Goal: Task Accomplishment & Management: Complete application form

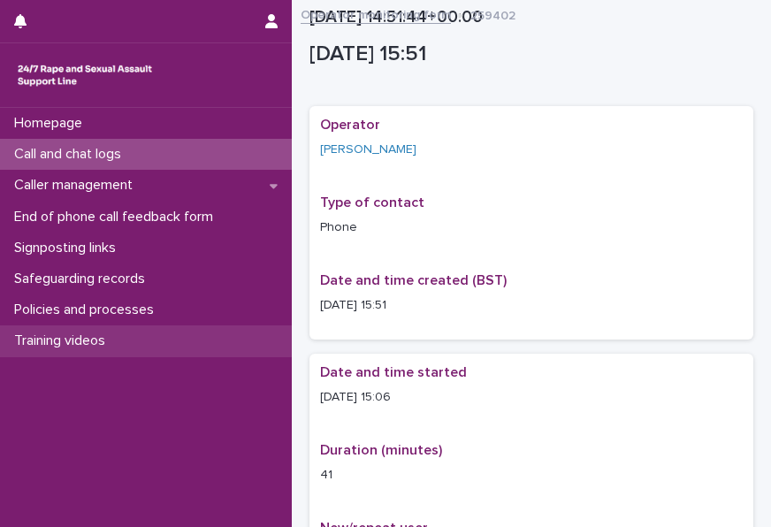
scroll to position [1117, 0]
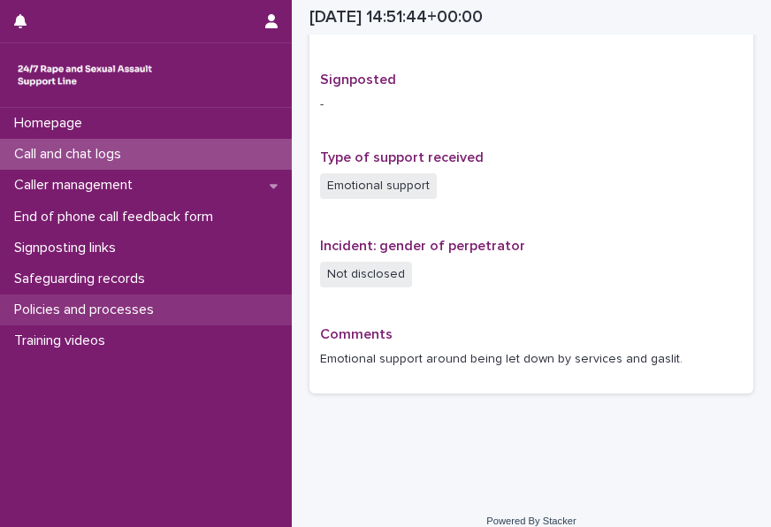
click at [65, 302] on p "Policies and processes" at bounding box center [87, 310] width 161 height 17
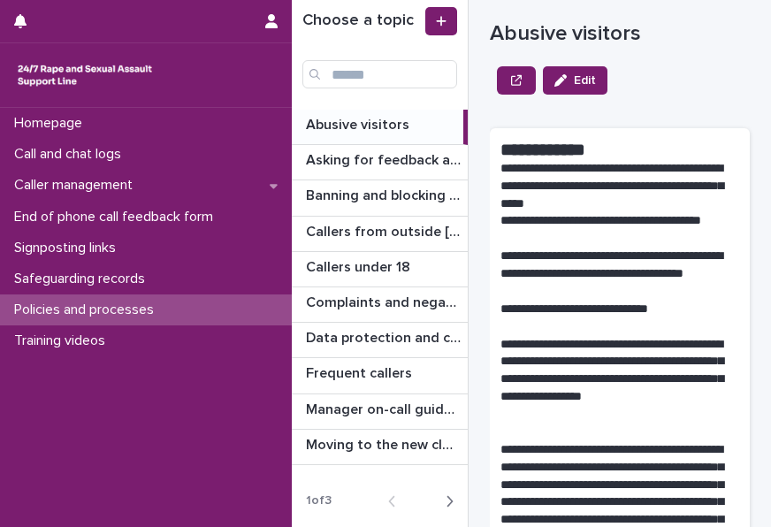
click at [456, 494] on button "Next" at bounding box center [444, 502] width 47 height 16
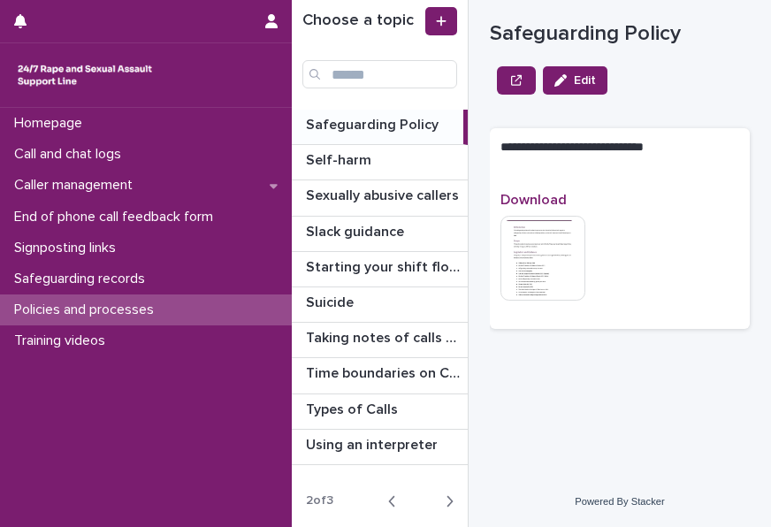
click at [458, 494] on button "Next" at bounding box center [444, 502] width 47 height 16
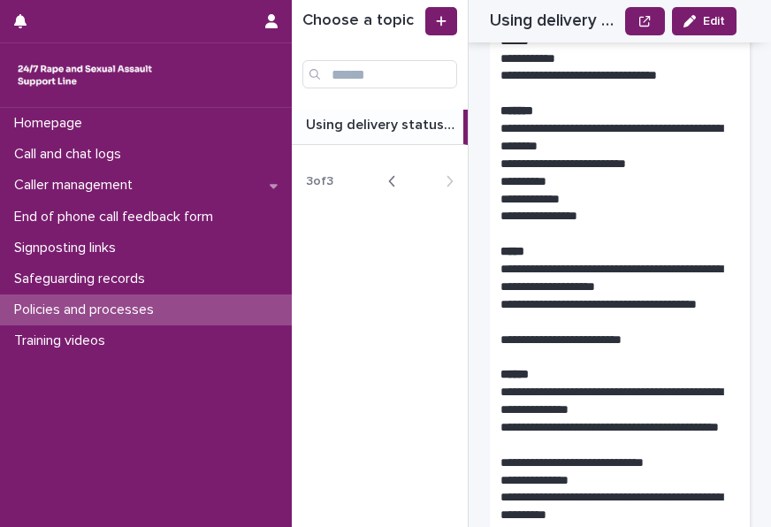
scroll to position [796, 0]
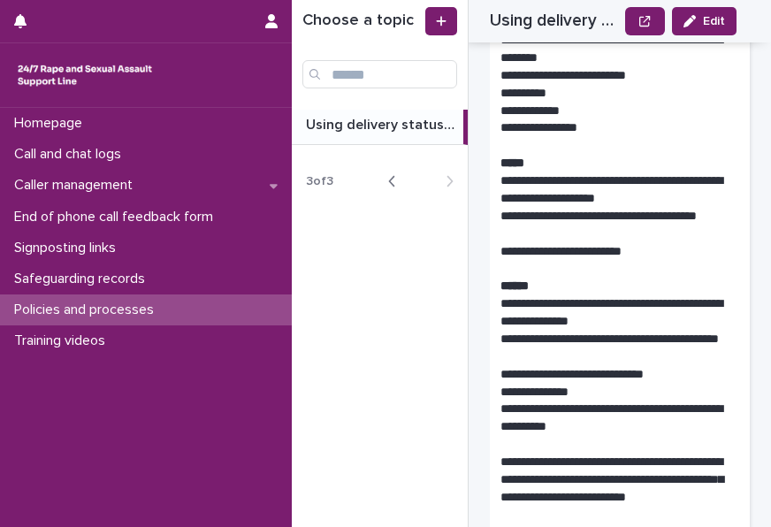
click at [403, 177] on button "Back" at bounding box center [397, 181] width 47 height 16
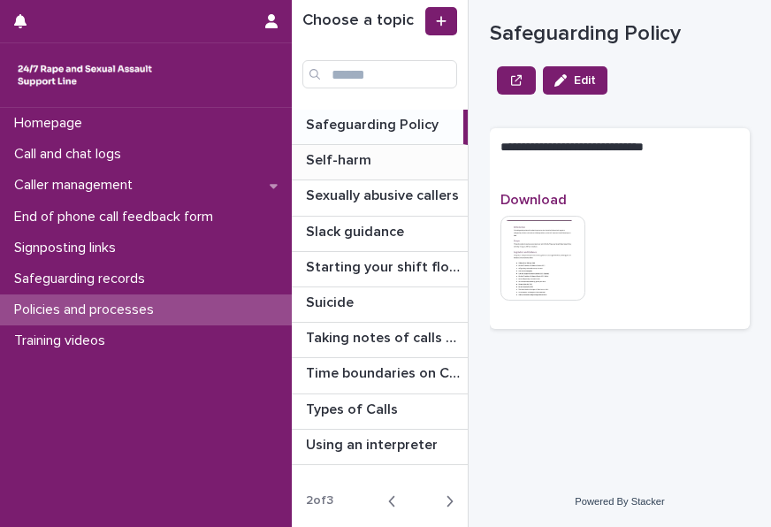
click at [389, 180] on div "Self-harm Self-harm" at bounding box center [380, 162] width 176 height 35
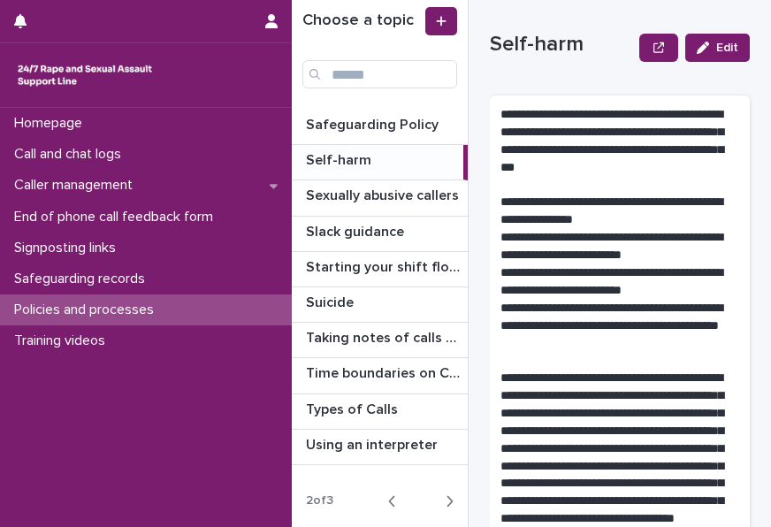
click at [395, 496] on icon "button" at bounding box center [392, 502] width 8 height 16
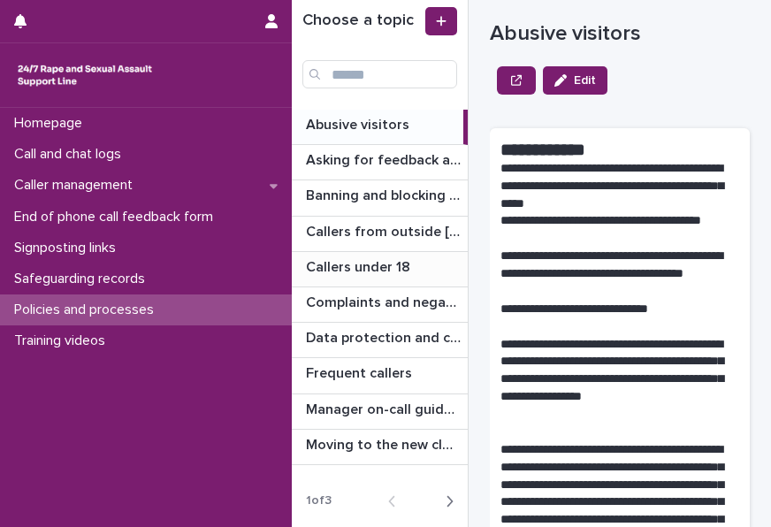
click at [371, 252] on div "Callers under 18 Callers under 18" at bounding box center [380, 269] width 176 height 35
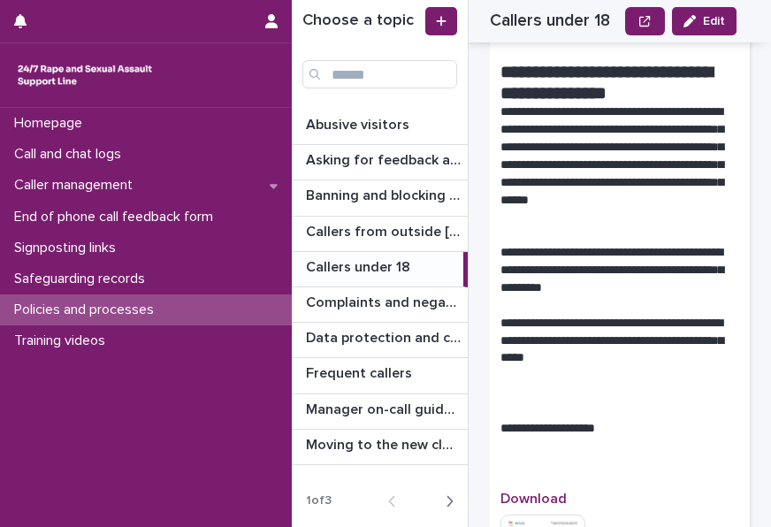
scroll to position [2323, 0]
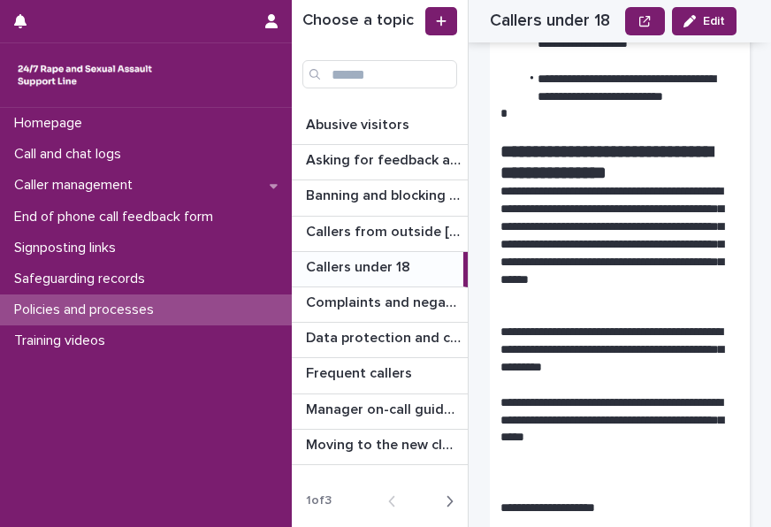
click at [460, 502] on button "Next" at bounding box center [444, 502] width 47 height 16
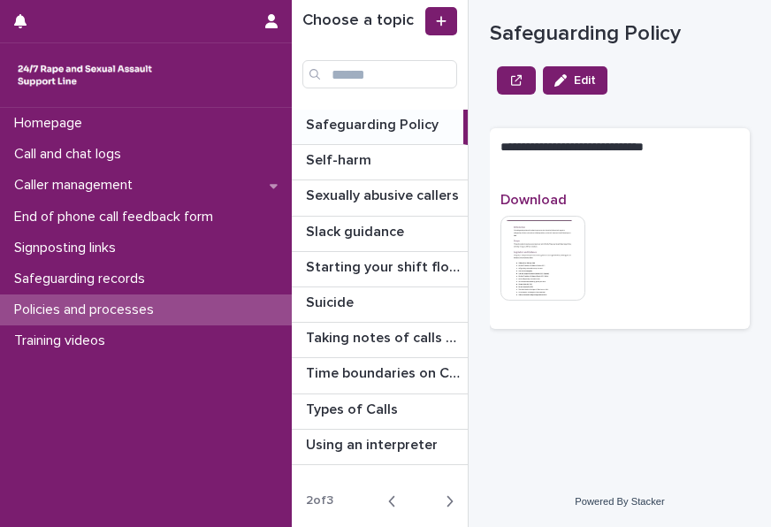
click at [363, 132] on p "Safeguarding Policy" at bounding box center [374, 123] width 136 height 20
click at [570, 251] on img at bounding box center [543, 258] width 85 height 85
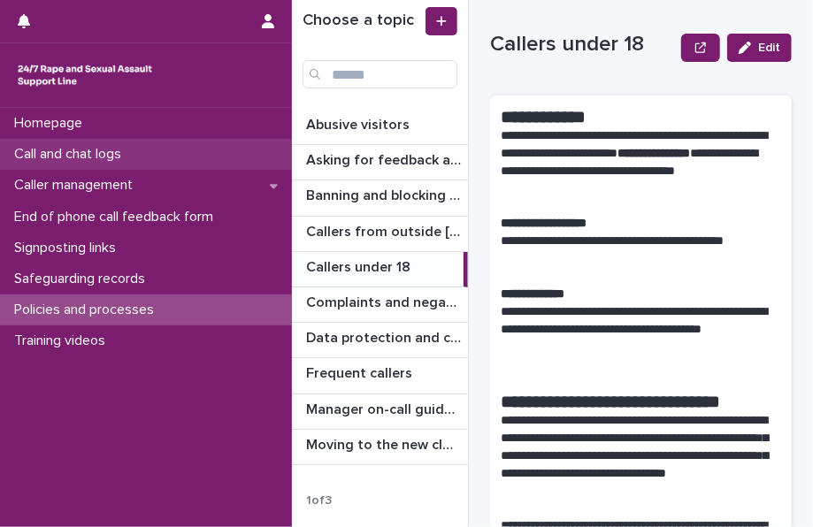
click at [103, 144] on div "Call and chat logs" at bounding box center [146, 154] width 292 height 31
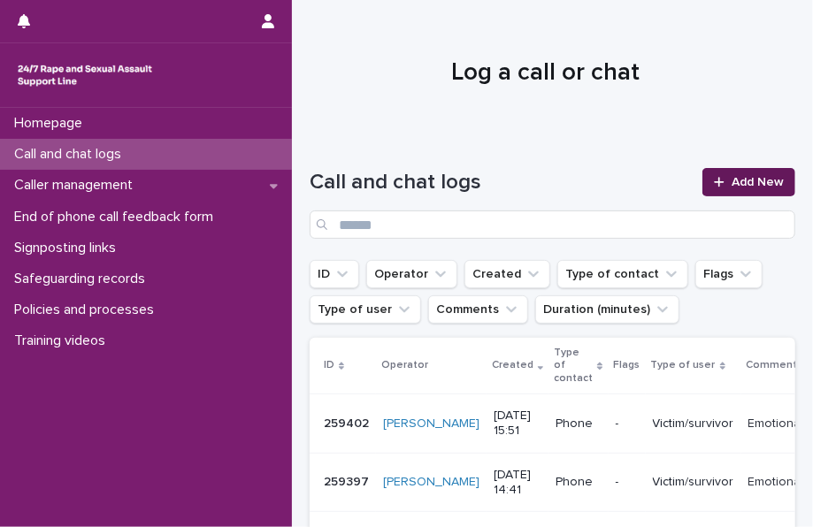
click at [736, 186] on span "Add New" at bounding box center [758, 182] width 52 height 12
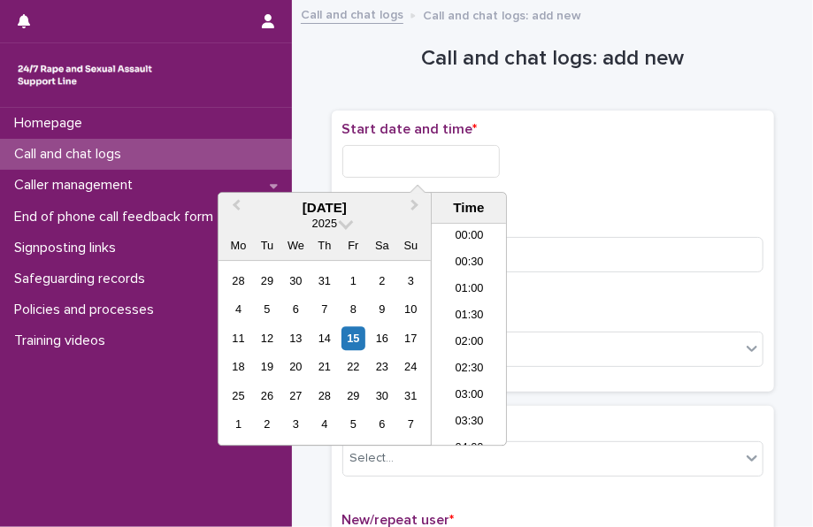
click at [457, 173] on input "text" at bounding box center [420, 161] width 157 height 33
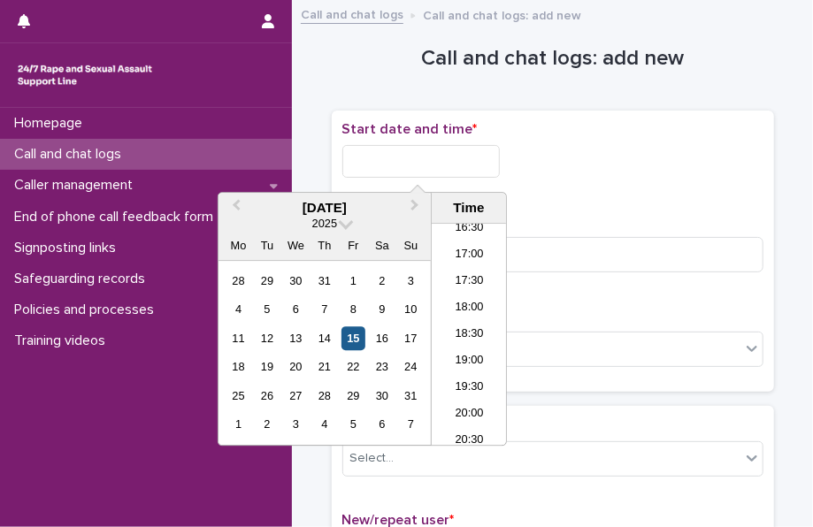
click at [353, 339] on div "15" at bounding box center [353, 338] width 24 height 24
click at [462, 168] on input "**********" at bounding box center [420, 161] width 157 height 33
type input "**********"
click at [681, 187] on div "**********" at bounding box center [552, 156] width 421 height 71
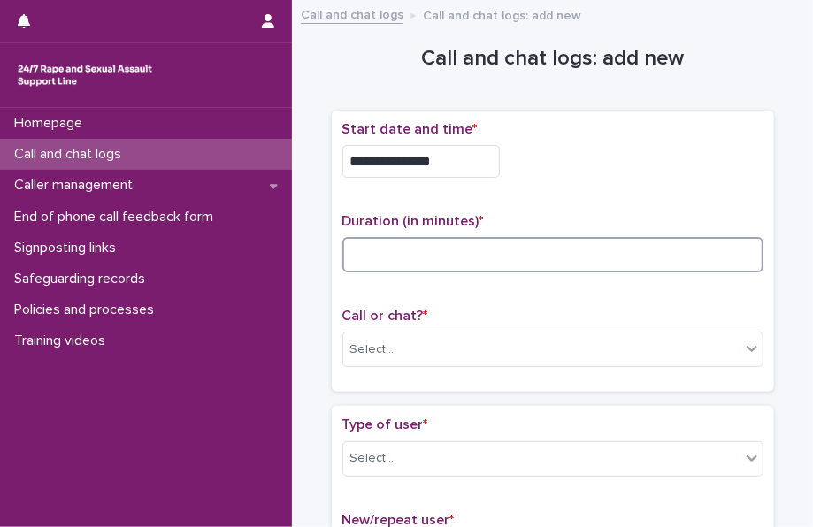
click at [469, 260] on input at bounding box center [552, 254] width 421 height 35
type input "*"
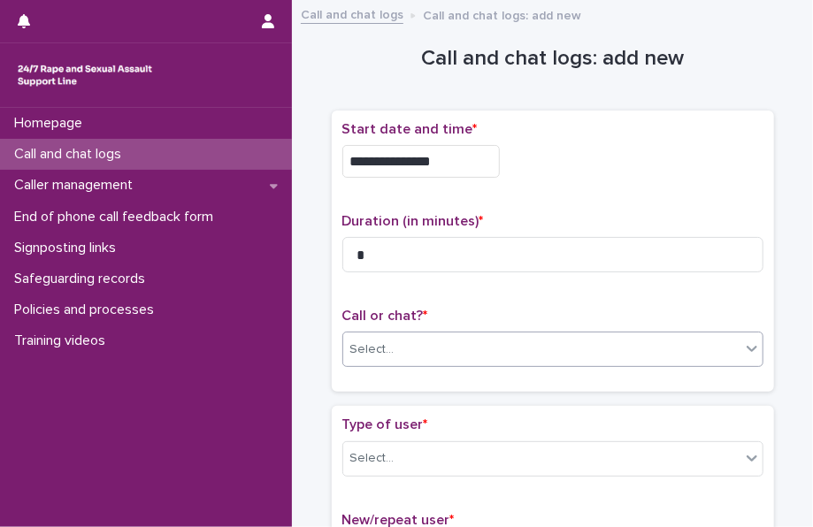
click at [434, 338] on div "Select..." at bounding box center [541, 349] width 397 height 29
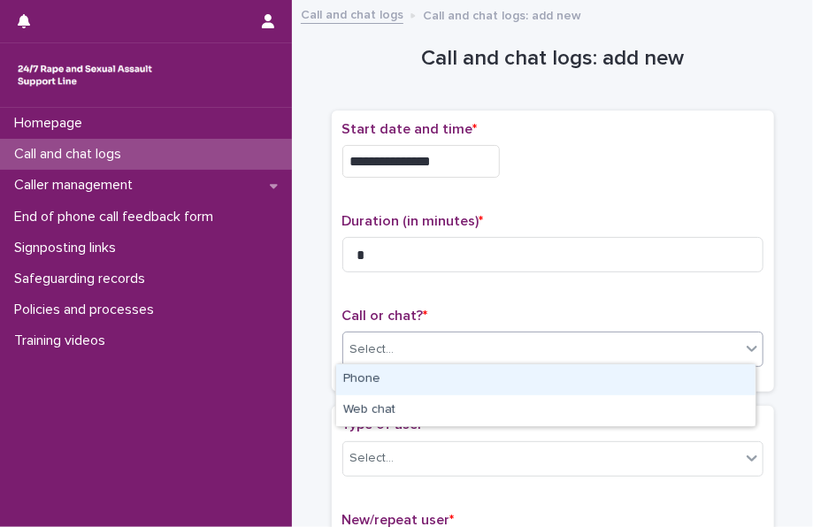
click at [402, 372] on div "Phone" at bounding box center [545, 379] width 419 height 31
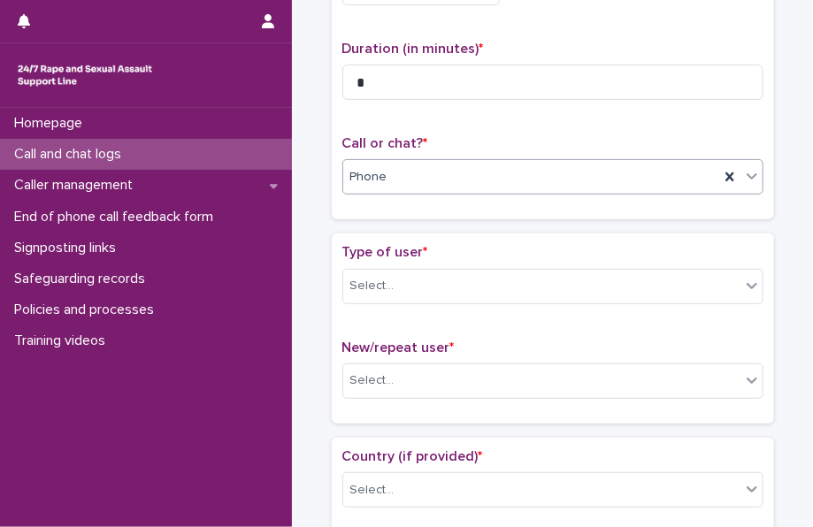
scroll to position [177, 0]
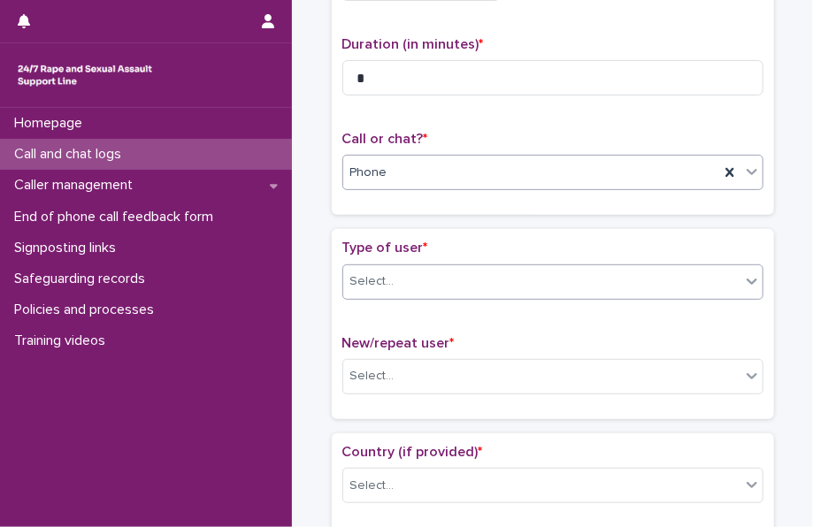
click at [457, 286] on div "Select..." at bounding box center [541, 281] width 397 height 29
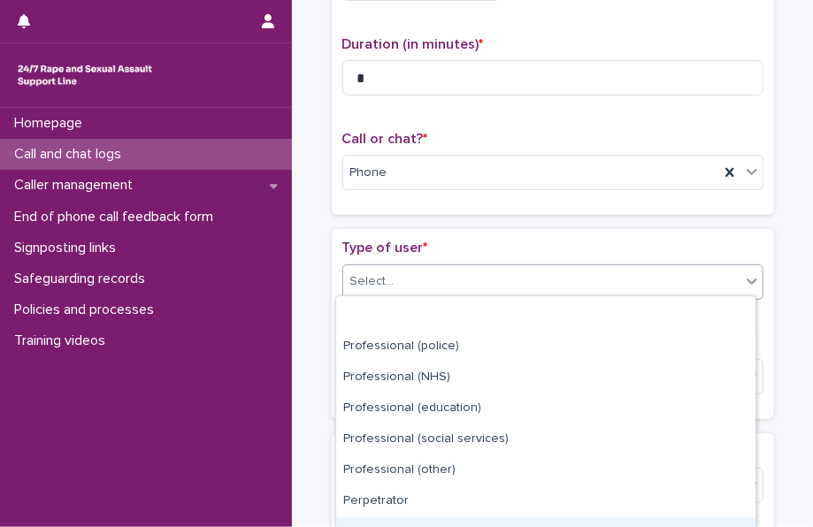
scroll to position [233, 0]
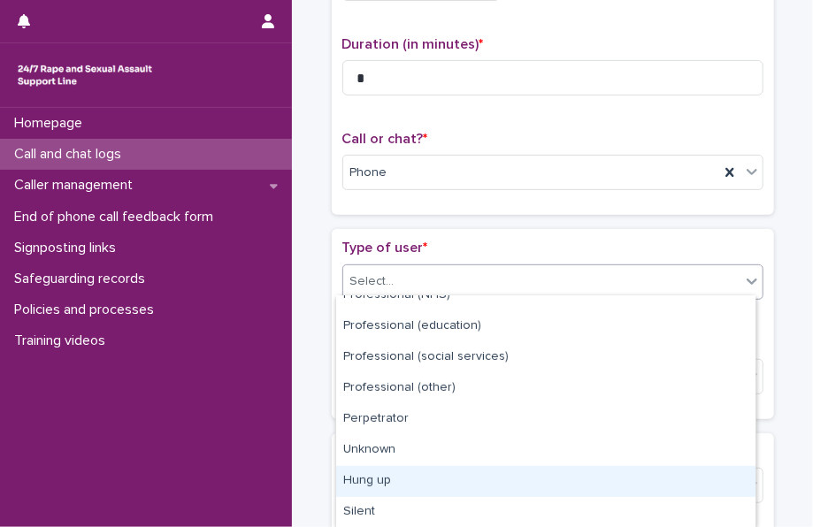
click at [380, 486] on div "Hung up" at bounding box center [545, 481] width 419 height 31
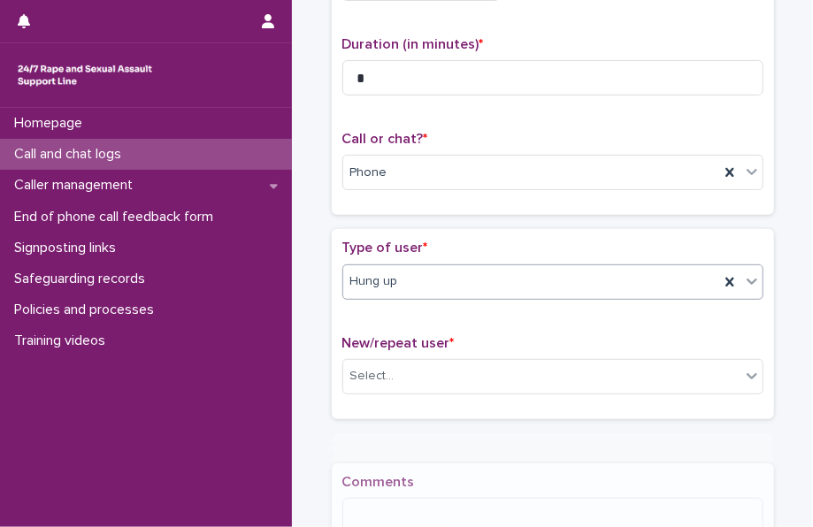
scroll to position [270, 0]
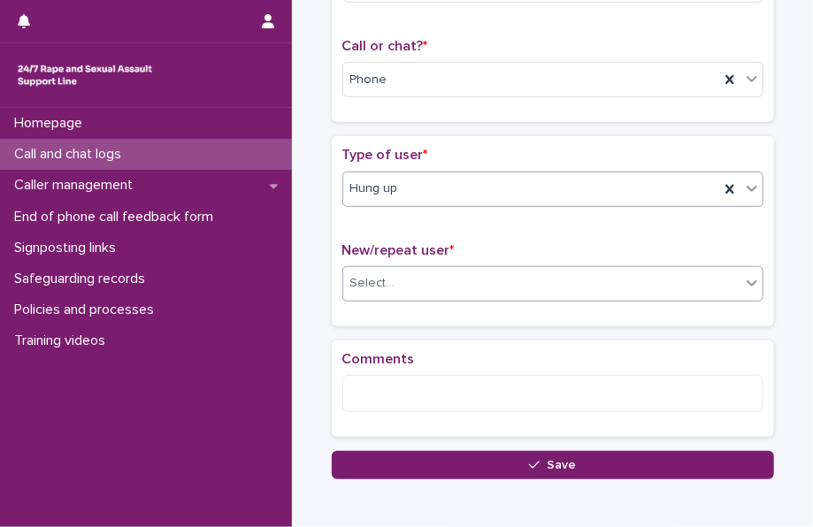
click at [461, 280] on div "Select..." at bounding box center [541, 283] width 397 height 29
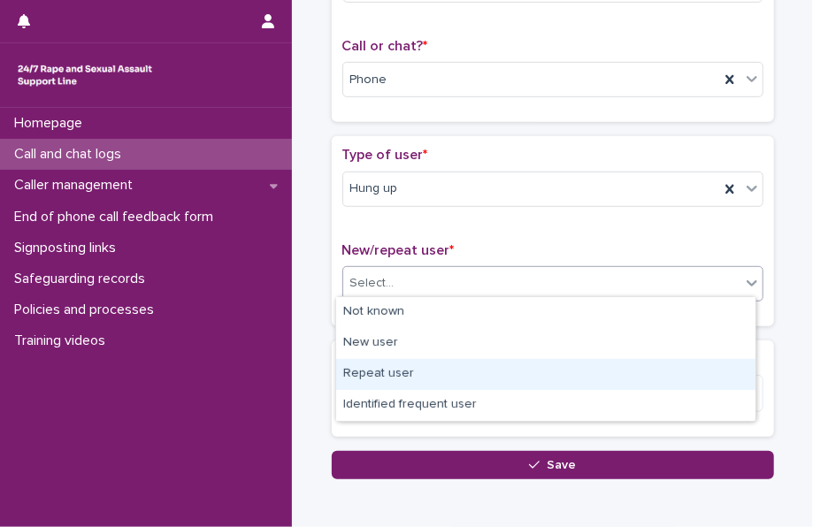
click at [412, 370] on div "Repeat user" at bounding box center [545, 374] width 419 height 31
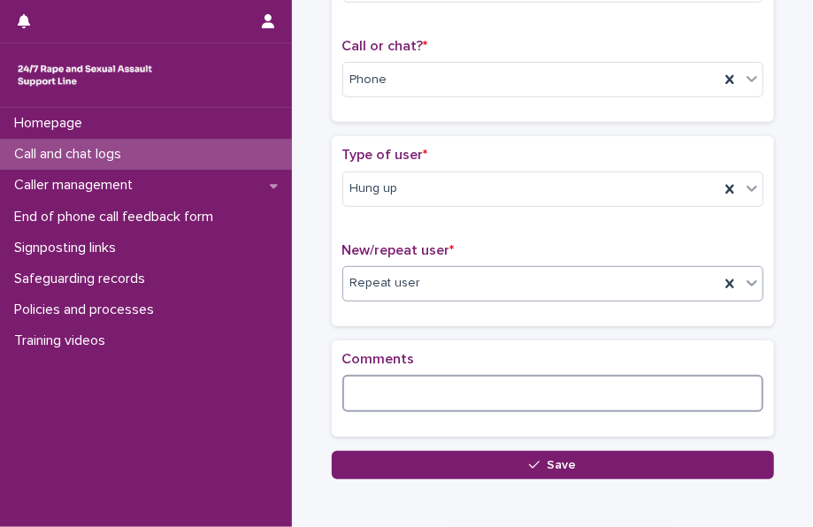
click at [390, 399] on textarea at bounding box center [552, 393] width 421 height 37
click at [396, 395] on textarea "**********" at bounding box center [552, 393] width 421 height 37
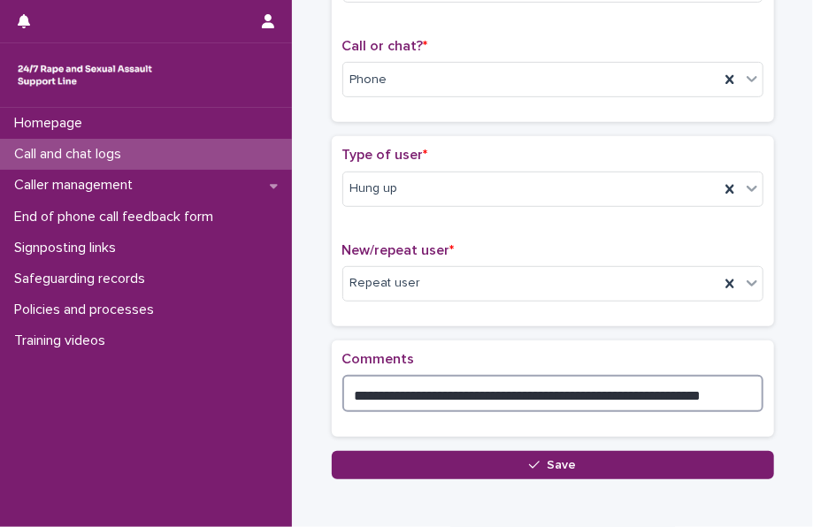
click at [518, 388] on textarea "**********" at bounding box center [552, 393] width 421 height 37
click at [690, 384] on textarea "**********" at bounding box center [552, 393] width 421 height 37
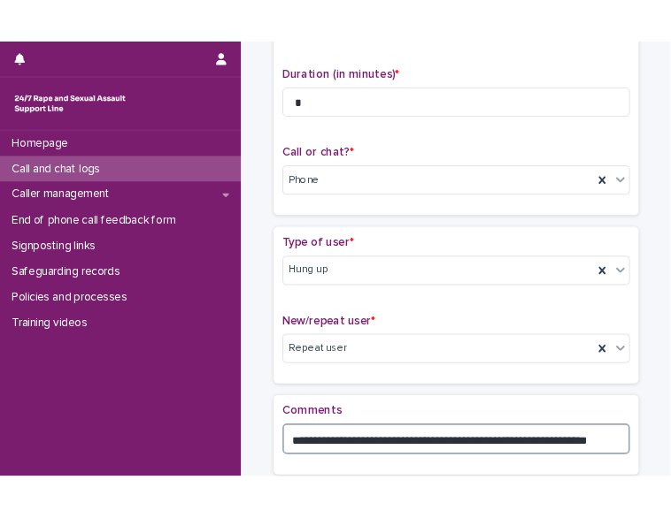
scroll to position [356, 0]
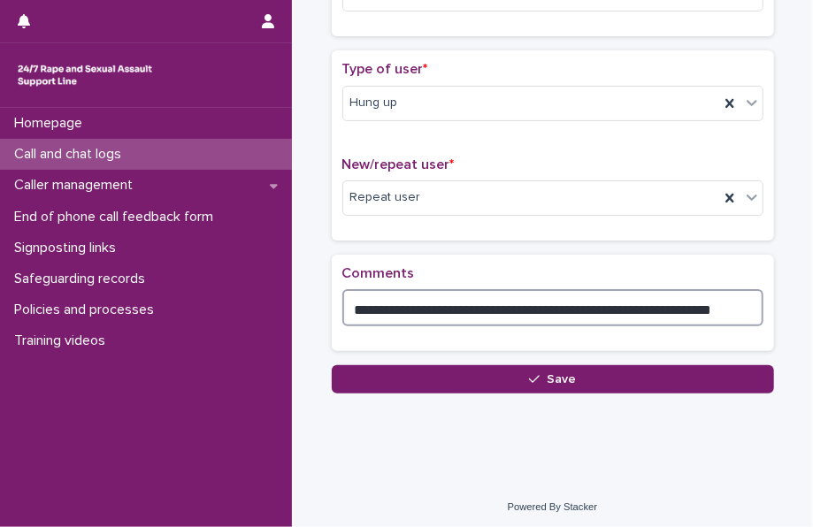
type textarea "**********"
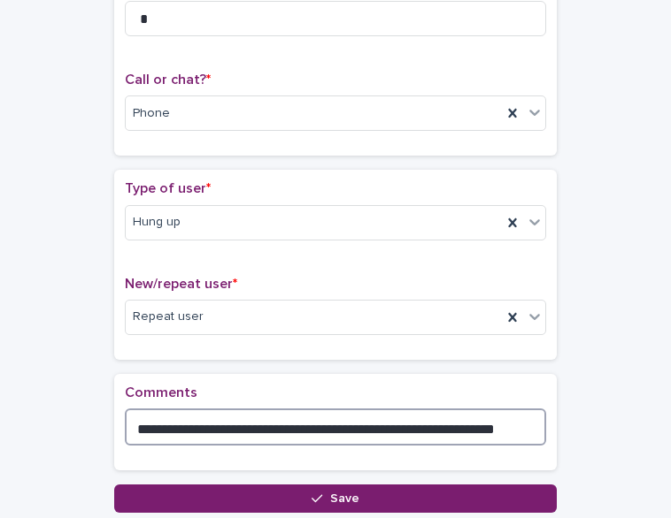
scroll to position [354, 0]
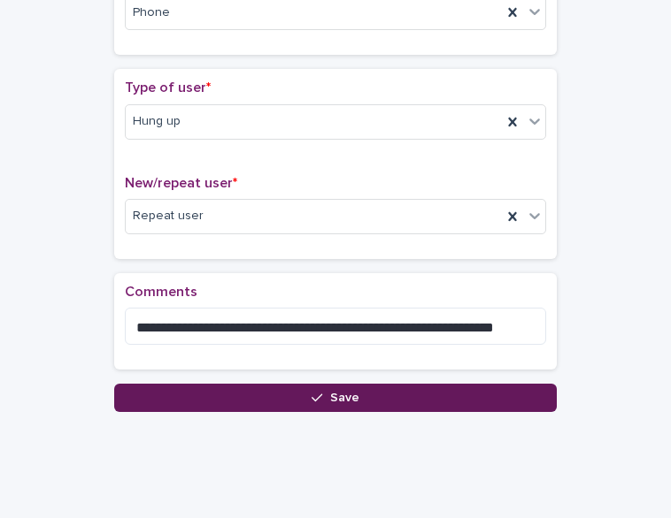
click at [383, 384] on button "Save" at bounding box center [335, 398] width 442 height 28
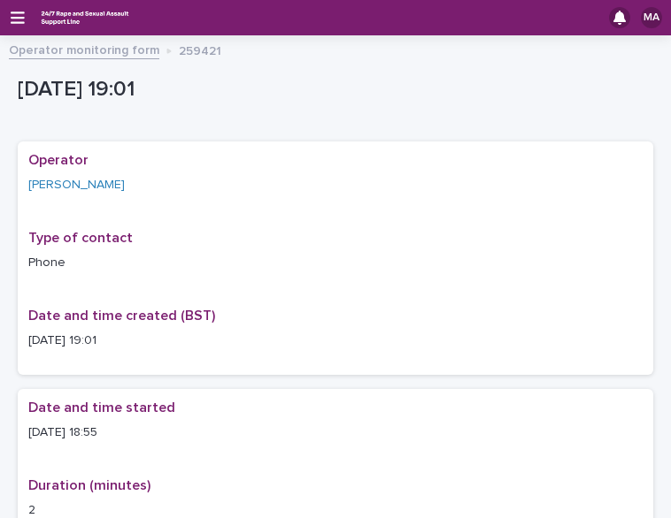
click at [81, 53] on link "Operator monitoring form" at bounding box center [84, 49] width 150 height 20
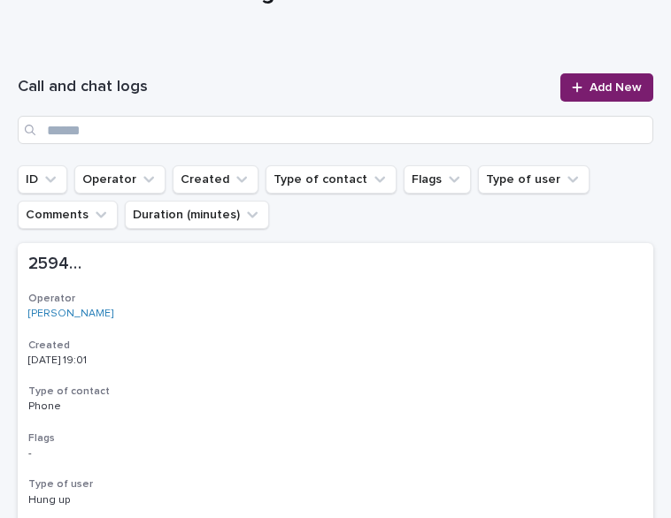
scroll to position [88, 0]
